Goal: Transaction & Acquisition: Subscribe to service/newsletter

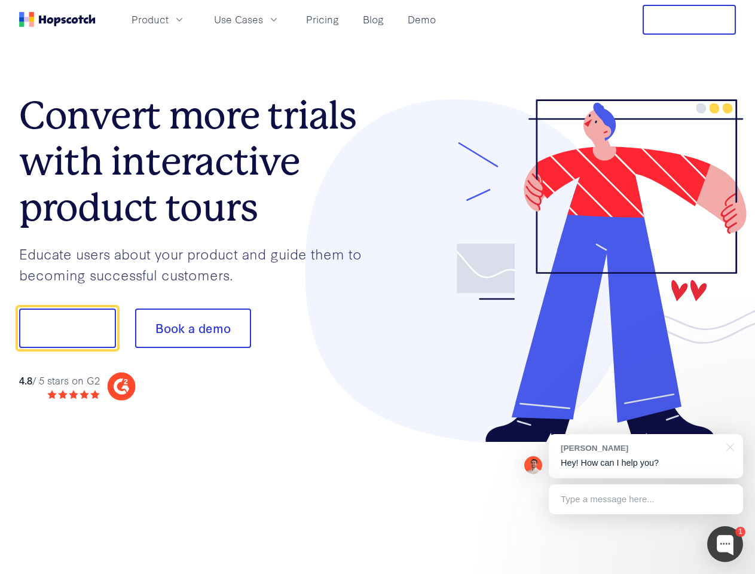
click at [378, 287] on div at bounding box center [557, 271] width 359 height 344
click at [169, 19] on span "Product" at bounding box center [150, 19] width 37 height 15
click at [263, 19] on span "Use Cases" at bounding box center [238, 19] width 49 height 15
click at [690, 20] on button "Free Trial" at bounding box center [689, 20] width 93 height 30
click at [67, 328] on button "Show me!" at bounding box center [67, 328] width 97 height 39
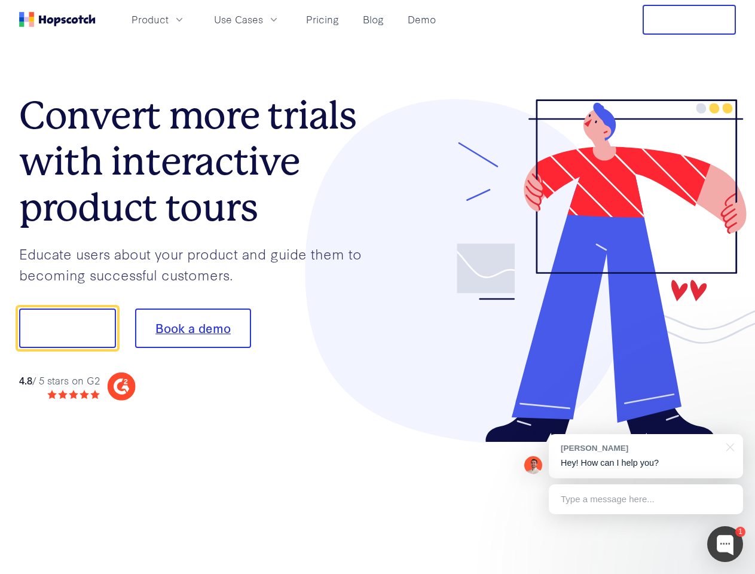
click at [193, 328] on button "Book a demo" at bounding box center [193, 328] width 116 height 39
click at [726, 544] on div at bounding box center [726, 544] width 36 height 36
click at [646, 456] on div "[PERSON_NAME] Hey! How can I help you?" at bounding box center [646, 456] width 194 height 44
click at [729, 446] on div at bounding box center [631, 326] width 224 height 399
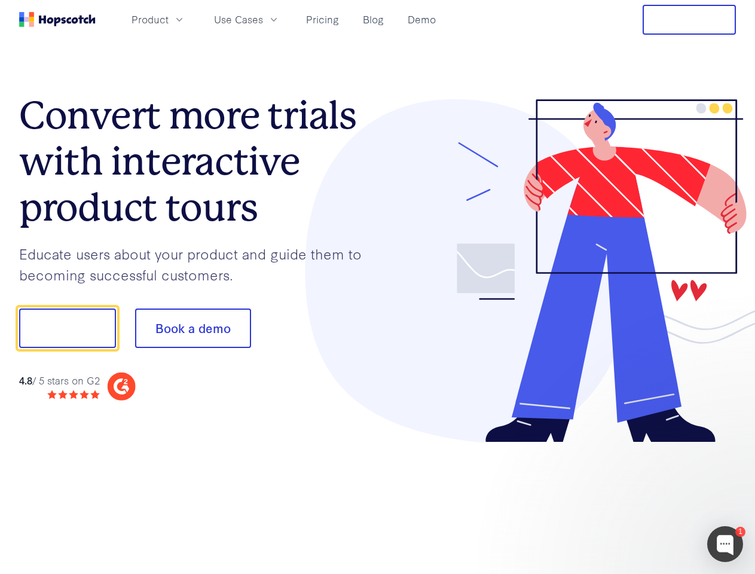
click at [646, 499] on div at bounding box center [631, 407] width 224 height 239
